Goal: Task Accomplishment & Management: Manage account settings

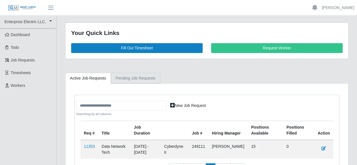
click at [21, 72] on span "Timesheets" at bounding box center [21, 73] width 20 height 5
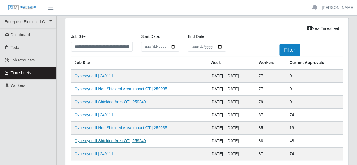
click at [115, 139] on link "Cyberdyne II-Shielded Area OT | 259240" at bounding box center [110, 141] width 71 height 5
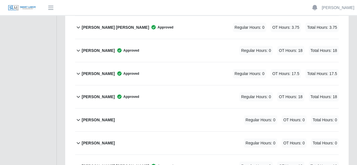
scroll to position [2037, 0]
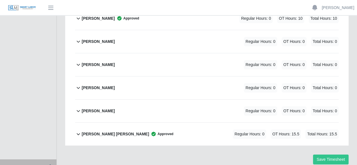
click at [81, 84] on icon at bounding box center [78, 87] width 6 height 7
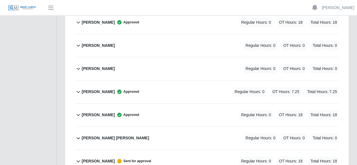
scroll to position [0, 0]
